Goal: Task Accomplishment & Management: Use online tool/utility

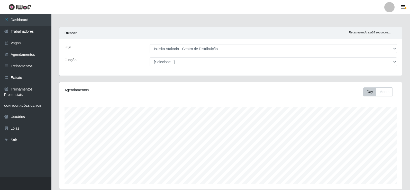
select select "425"
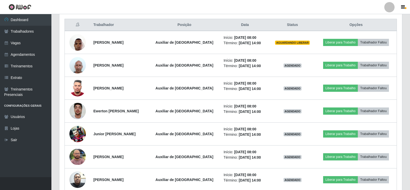
scroll to position [107, 342]
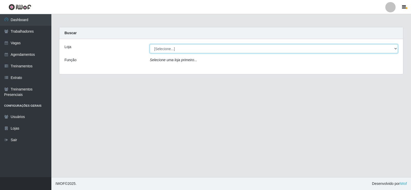
click at [187, 48] on select "[Selecione...] Iskisita Atakado - Centro de Distribuição" at bounding box center [274, 48] width 248 height 9
select select "425"
click at [150, 44] on select "[Selecione...] Iskisita Atakado - Centro de Distribuição" at bounding box center [274, 48] width 248 height 9
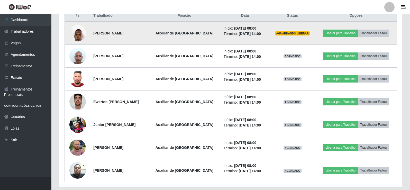
scroll to position [194, 0]
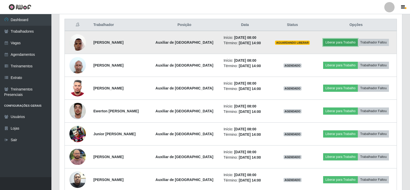
click at [329, 42] on button "Liberar para Trabalho" at bounding box center [340, 42] width 35 height 7
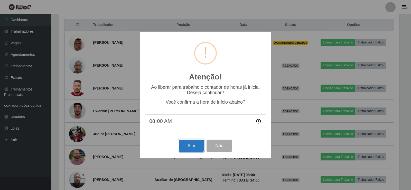
click at [188, 144] on button "Sim" at bounding box center [191, 145] width 25 height 12
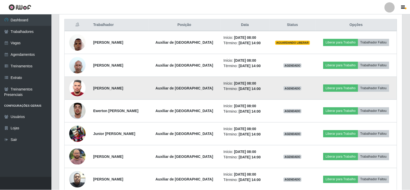
scroll to position [107, 342]
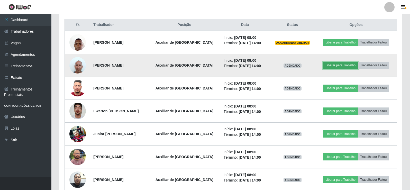
click at [338, 64] on button "Liberar para Trabalho" at bounding box center [340, 65] width 35 height 7
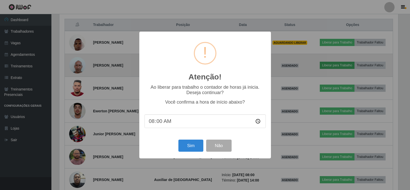
scroll to position [107, 340]
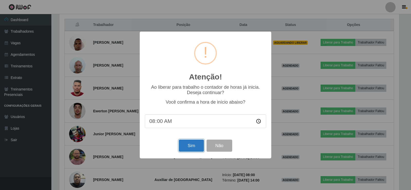
click at [190, 143] on button "Sim" at bounding box center [191, 145] width 25 height 12
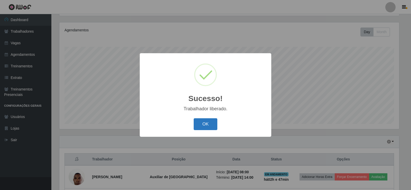
click at [203, 124] on button "OK" at bounding box center [206, 124] width 24 height 12
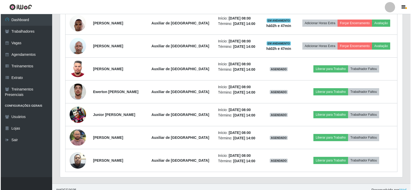
scroll to position [214, 0]
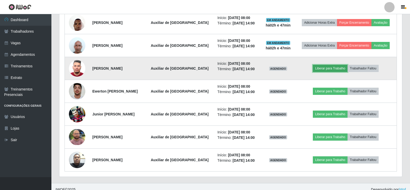
click at [326, 69] on button "Liberar para Trabalho" at bounding box center [330, 68] width 35 height 7
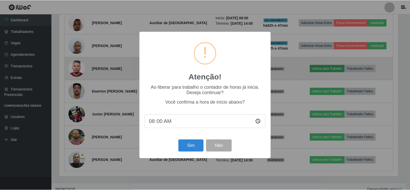
scroll to position [107, 340]
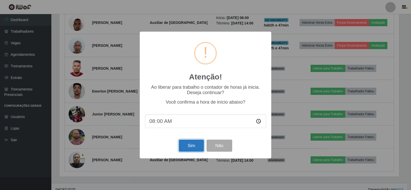
click at [192, 149] on button "Sim" at bounding box center [191, 145] width 25 height 12
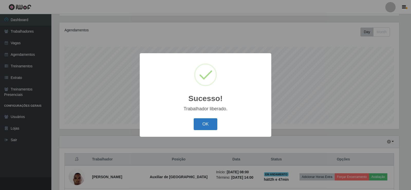
click at [204, 123] on button "OK" at bounding box center [206, 124] width 24 height 12
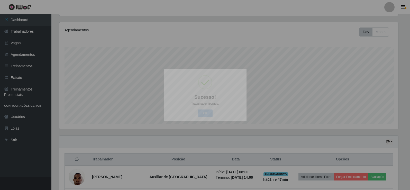
scroll to position [0, 0]
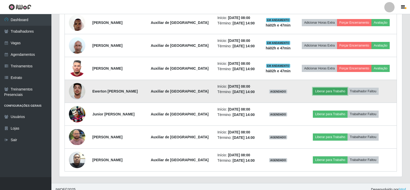
click at [322, 91] on button "Liberar para Trabalho" at bounding box center [330, 91] width 35 height 7
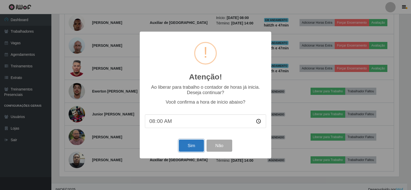
click at [185, 149] on button "Sim" at bounding box center [191, 145] width 25 height 12
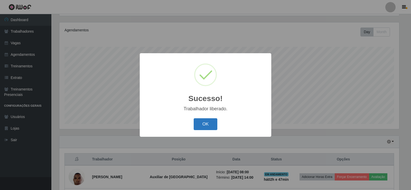
click at [207, 125] on button "OK" at bounding box center [206, 124] width 24 height 12
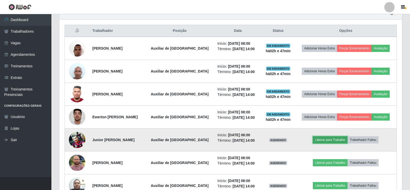
click at [326, 140] on button "Liberar para Trabalho" at bounding box center [330, 139] width 35 height 7
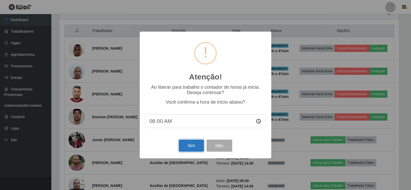
click at [189, 147] on button "Sim" at bounding box center [191, 145] width 25 height 12
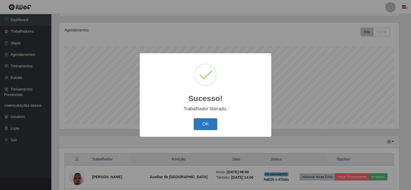
click at [205, 124] on button "OK" at bounding box center [206, 124] width 24 height 12
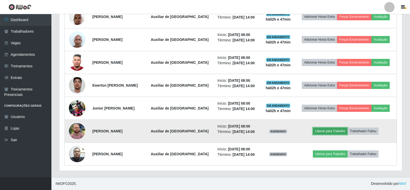
click at [323, 130] on button "Liberar para Trabalho" at bounding box center [330, 130] width 35 height 7
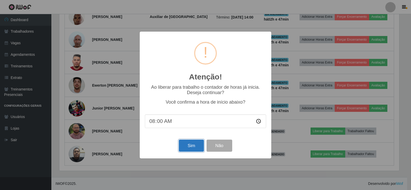
click at [188, 147] on button "Sim" at bounding box center [191, 145] width 25 height 12
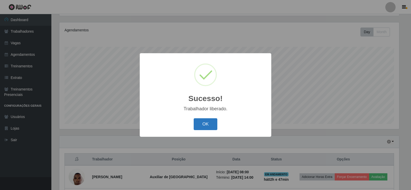
click at [211, 124] on button "OK" at bounding box center [206, 124] width 24 height 12
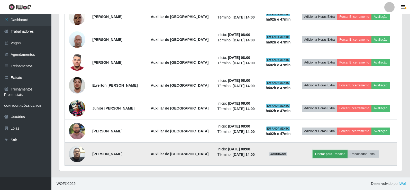
click at [320, 153] on button "Liberar para Trabalho" at bounding box center [330, 153] width 35 height 7
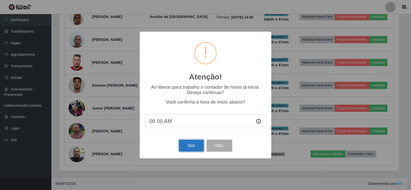
click at [182, 148] on button "Sim" at bounding box center [191, 145] width 25 height 12
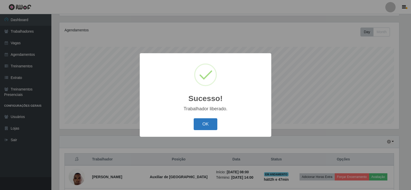
click at [205, 124] on button "OK" at bounding box center [206, 124] width 24 height 12
